Goal: Information Seeking & Learning: Learn about a topic

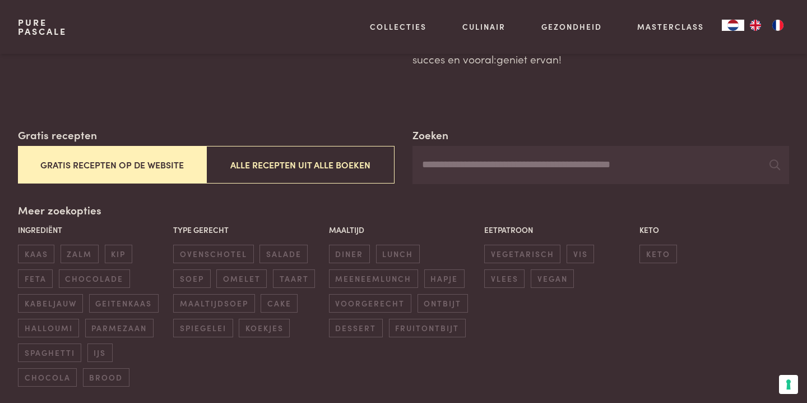
scroll to position [135, 0]
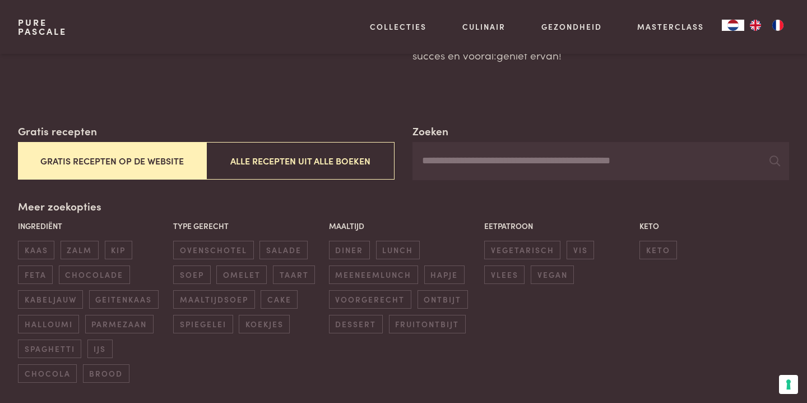
click at [122, 165] on button "Gratis recepten op de website" at bounding box center [112, 161] width 188 height 38
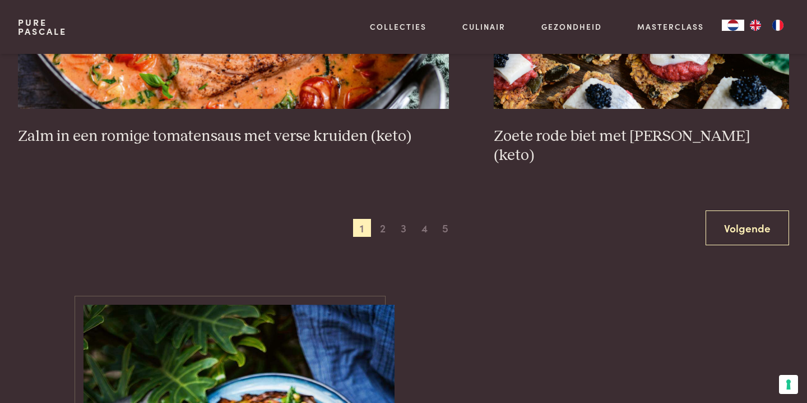
scroll to position [2211, 0]
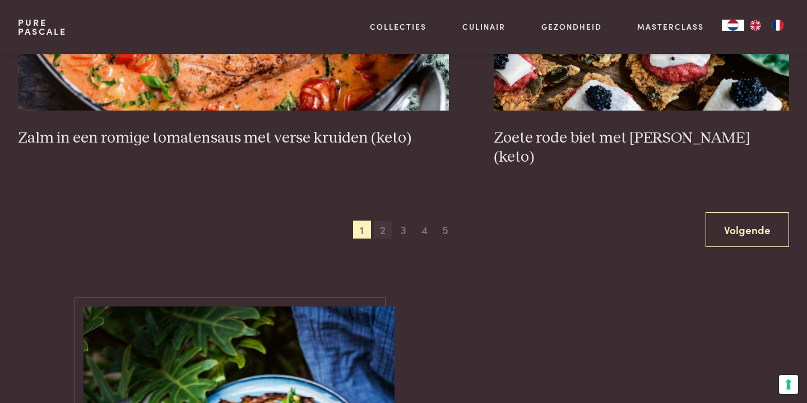
click at [384, 220] on span "2" at bounding box center [383, 229] width 18 height 18
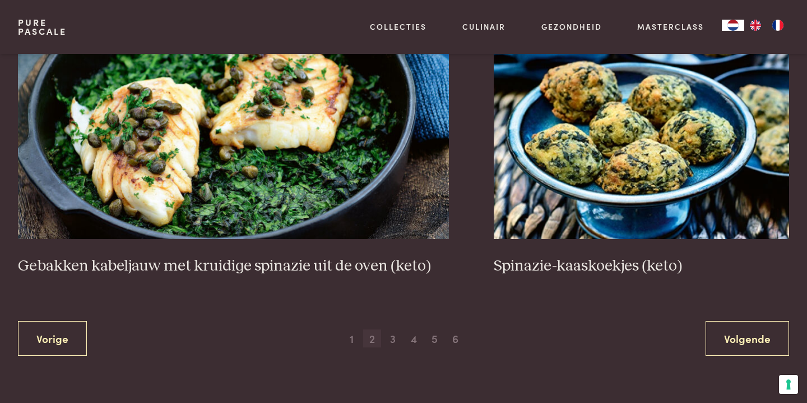
scroll to position [2103, 0]
click at [395, 340] on span "3" at bounding box center [393, 338] width 18 height 18
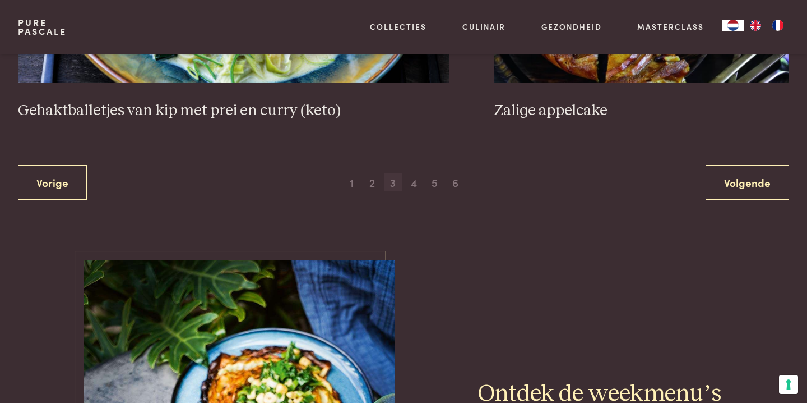
scroll to position [2300, 0]
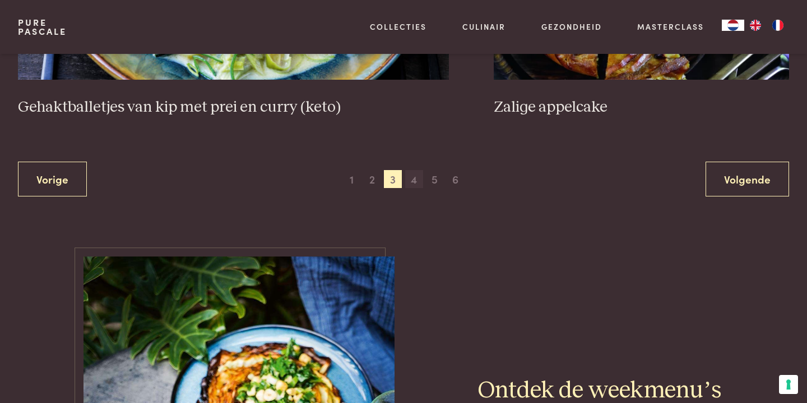
click at [417, 170] on span "4" at bounding box center [414, 179] width 18 height 18
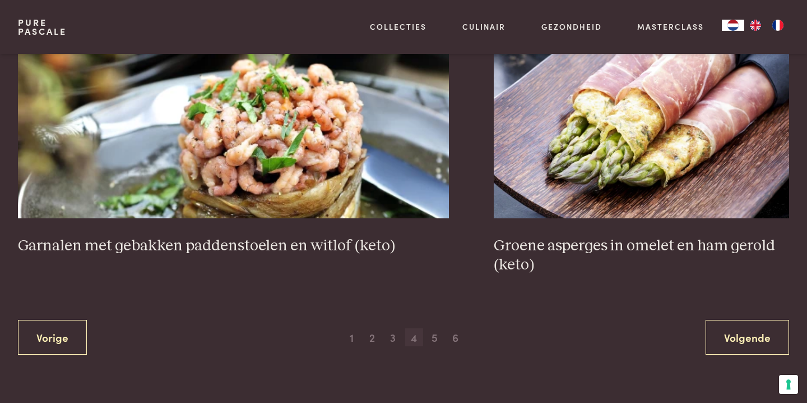
scroll to position [2105, 0]
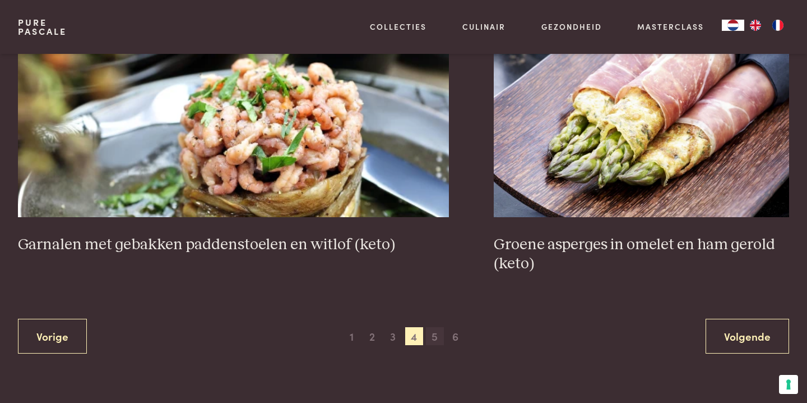
click at [434, 340] on span "5" at bounding box center [435, 336] width 18 height 18
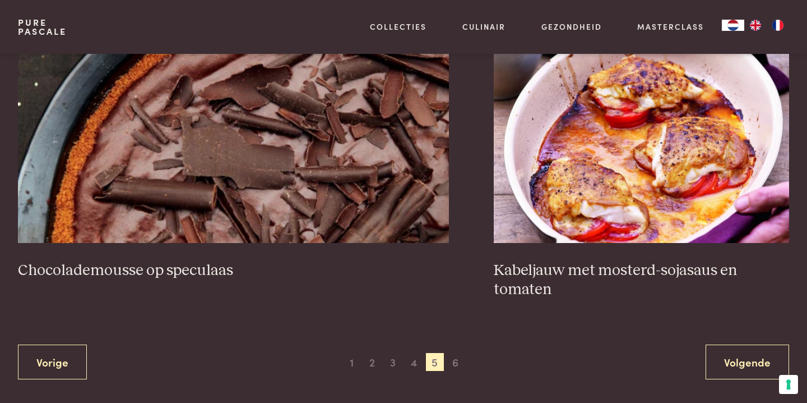
scroll to position [2081, 0]
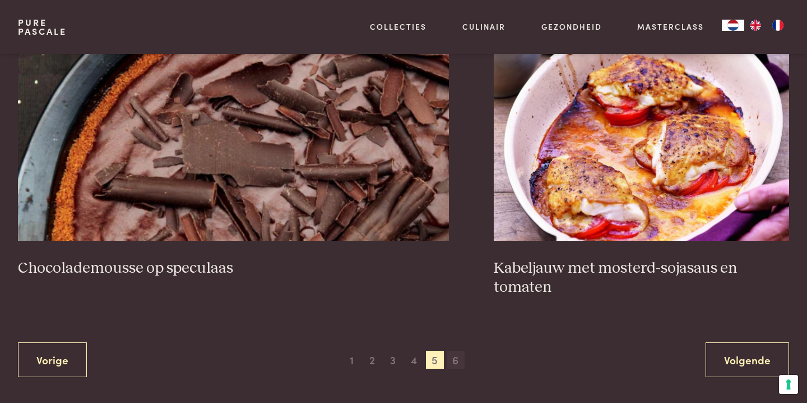
click at [457, 364] on span "6" at bounding box center [456, 359] width 18 height 18
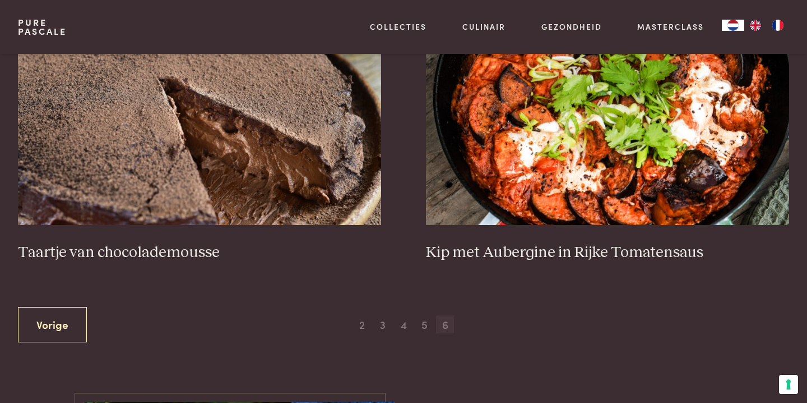
scroll to position [548, 0]
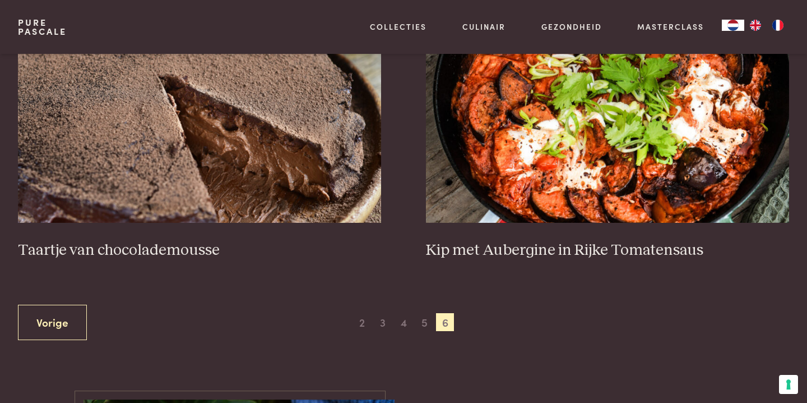
scroll to position [540, 0]
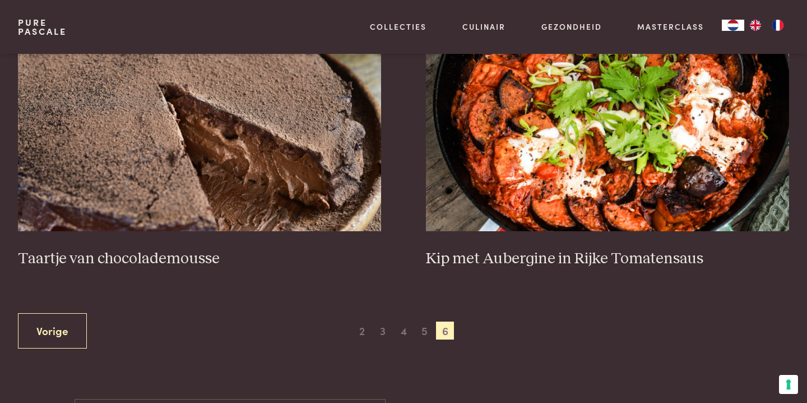
scroll to position [533, 0]
